Goal: Task Accomplishment & Management: Use online tool/utility

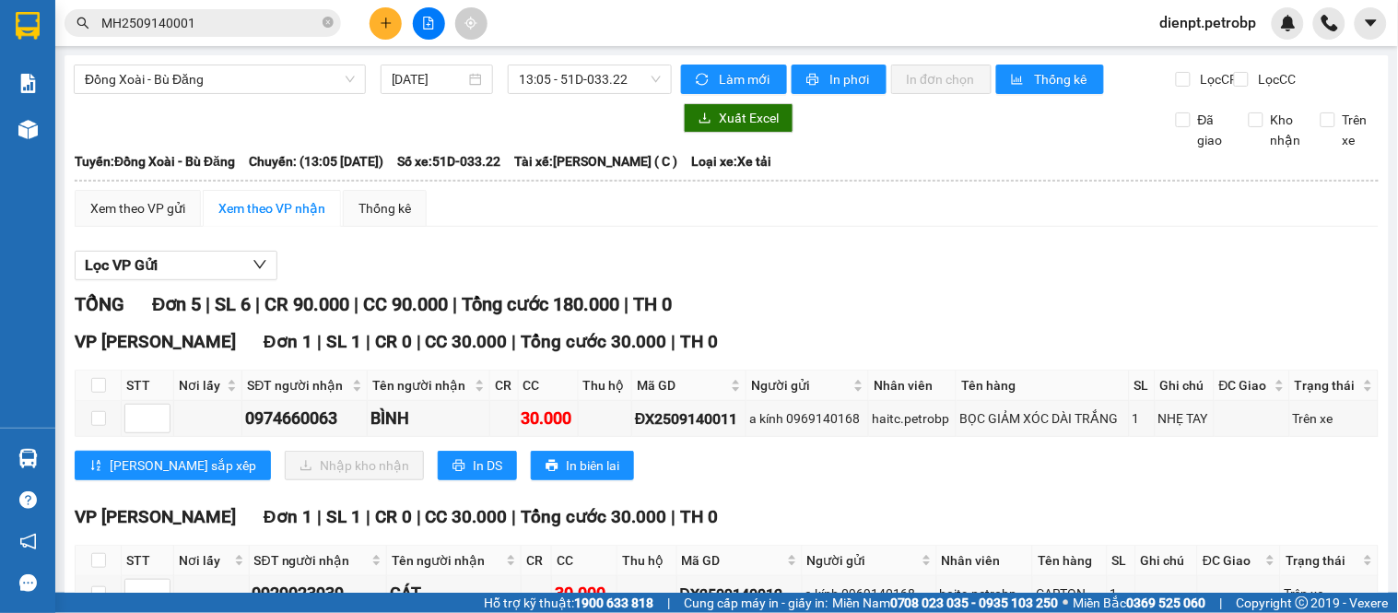
scroll to position [6, 0]
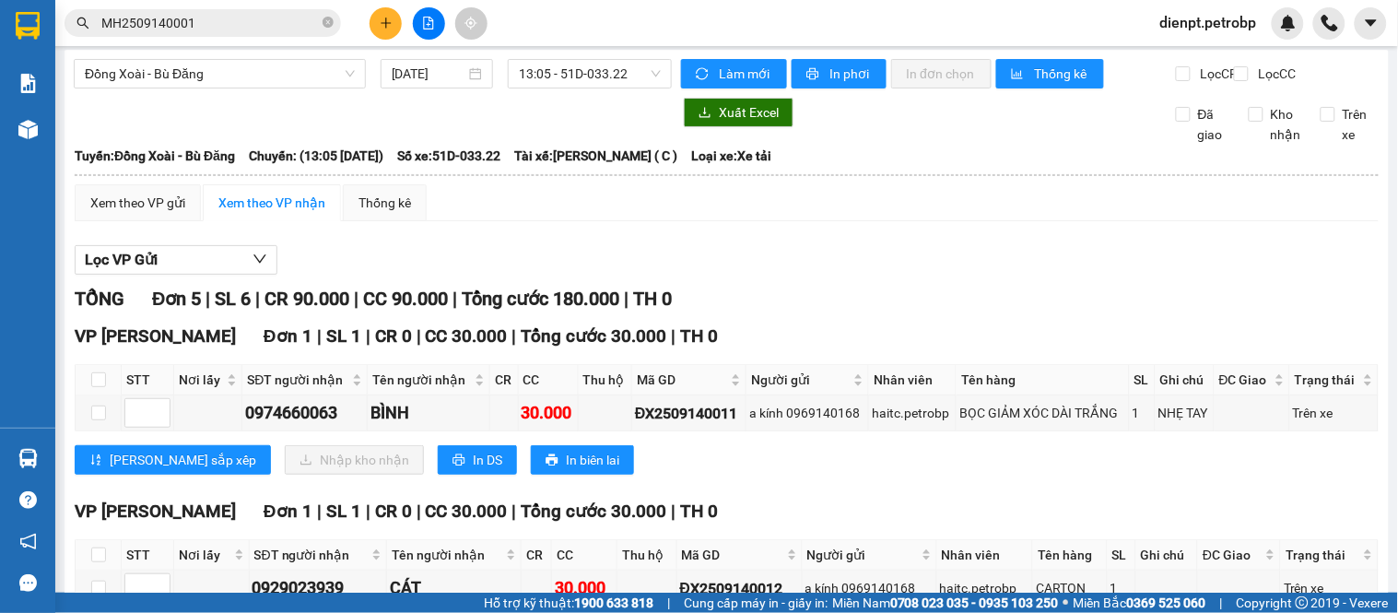
click at [794, 228] on div "Xem theo VP gửi Xem theo VP nhận Thống kê Lọc VP Gửi TỔNG Đơn 5 | SL 6 | CR 90…" at bounding box center [727, 621] width 1304 height 875
click at [908, 276] on div "Lọc VP Gửi" at bounding box center [727, 260] width 1304 height 30
drag, startPoint x: 788, startPoint y: 356, endPoint x: 441, endPoint y: 5, distance: 494.0
click at [788, 350] on div "VP [PERSON_NAME] Đơn 1 | SL 1 | CR 0 | CC 30.000 | Tổng cước 30.000 | TH 0" at bounding box center [727, 337] width 1304 height 28
drag, startPoint x: 800, startPoint y: 258, endPoint x: 519, endPoint y: 18, distance: 369.4
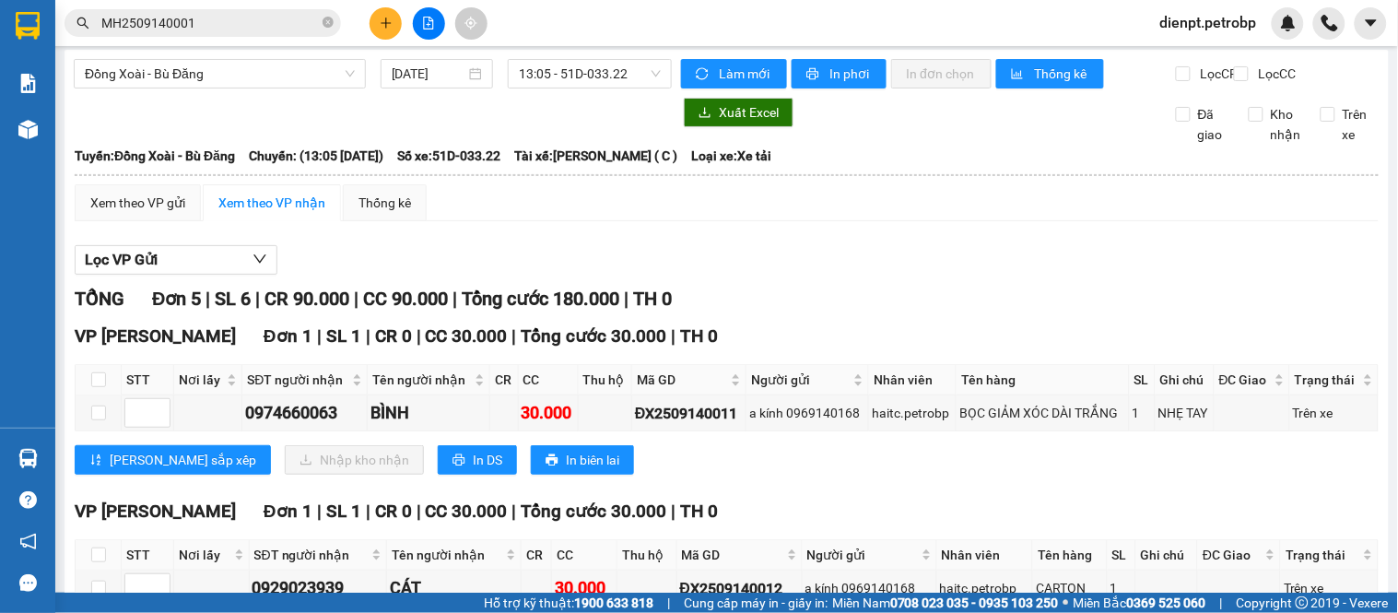
click at [778, 235] on div "Xem theo VP gửi Xem theo VP nhận Thống kê Lọc VP Gửi TỔNG Đơn 5 | SL 6 | CR 90…" at bounding box center [727, 621] width 1304 height 875
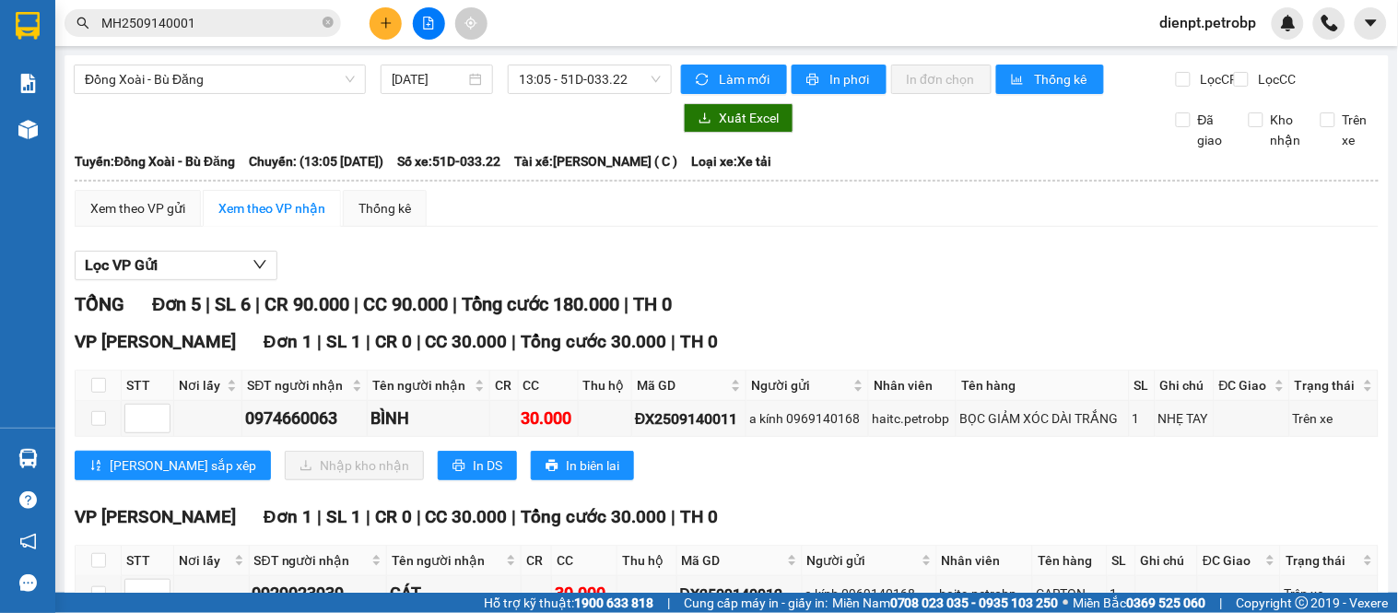
click at [672, 315] on span "TH 0" at bounding box center [652, 304] width 39 height 22
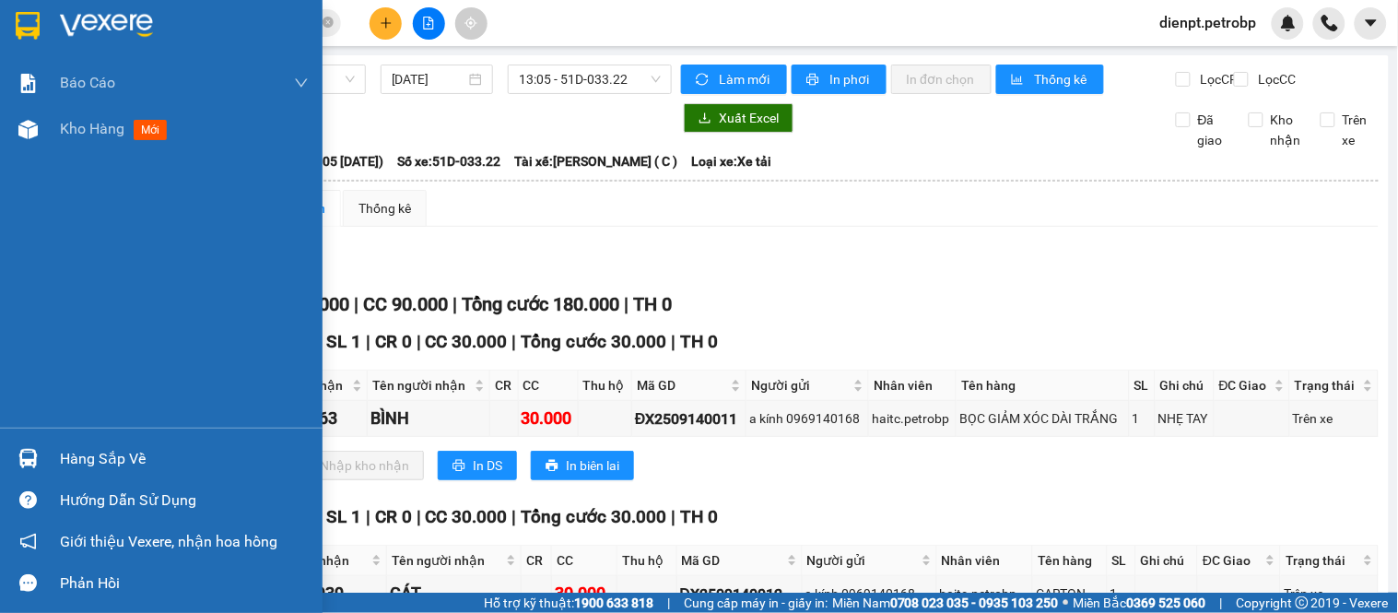
click at [50, 457] on div "Hàng sắp về" at bounding box center [161, 458] width 323 height 41
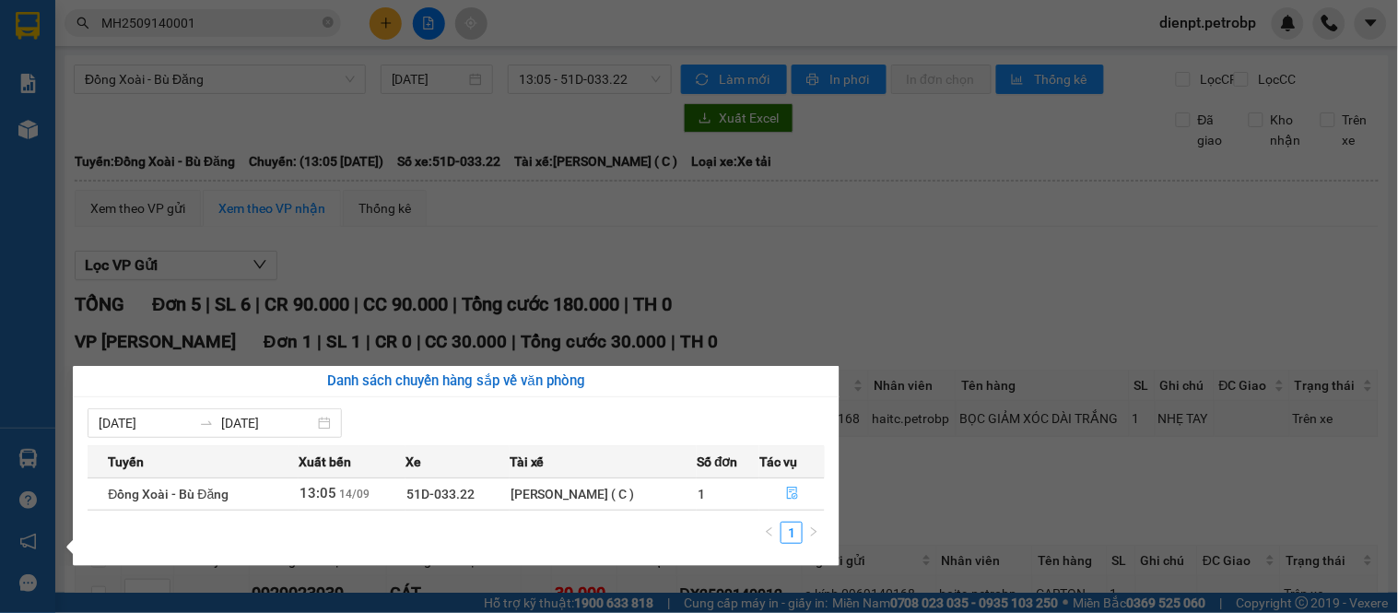
click at [791, 494] on icon "file-done" at bounding box center [792, 493] width 13 height 13
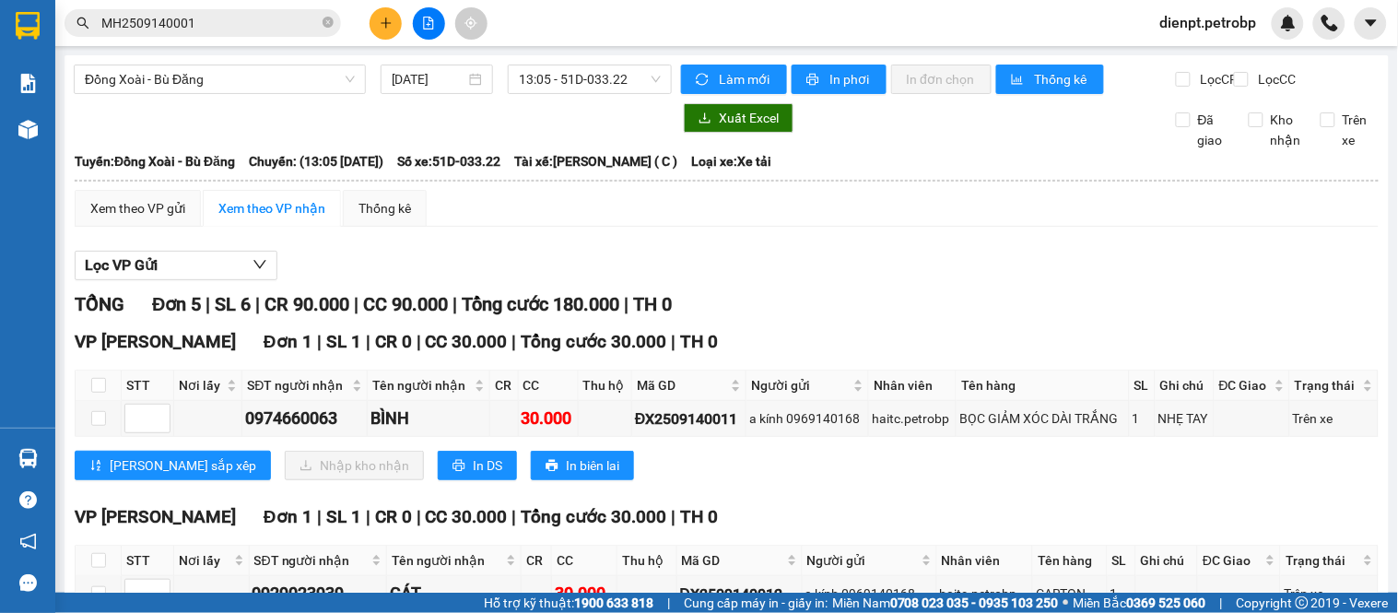
drag, startPoint x: 852, startPoint y: 313, endPoint x: 568, endPoint y: 28, distance: 402.8
